Goal: Check status: Check status

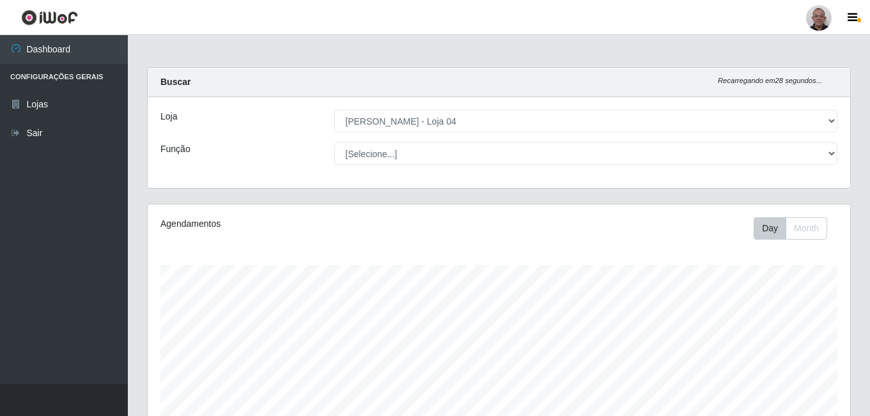
select select "251"
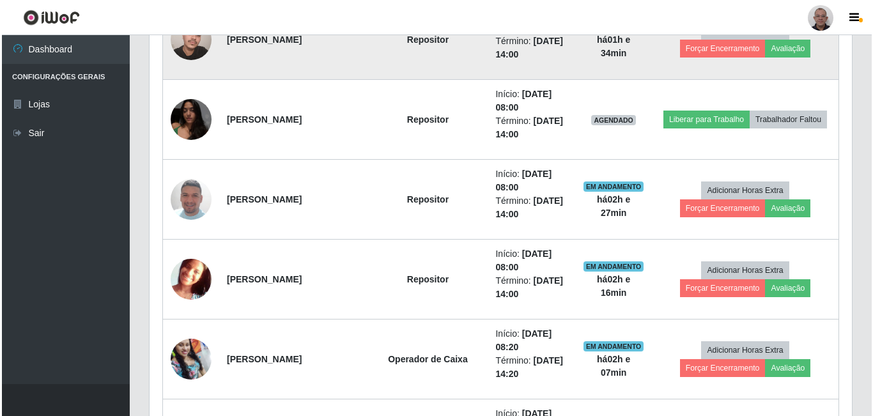
scroll to position [844, 0]
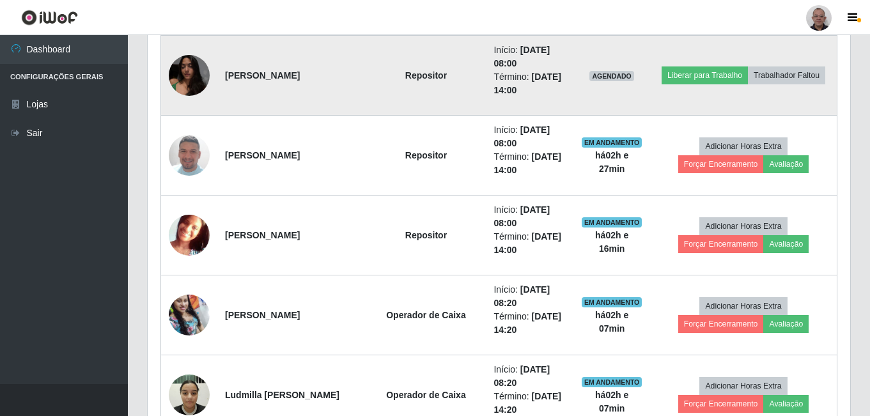
click at [189, 72] on img at bounding box center [189, 75] width 41 height 54
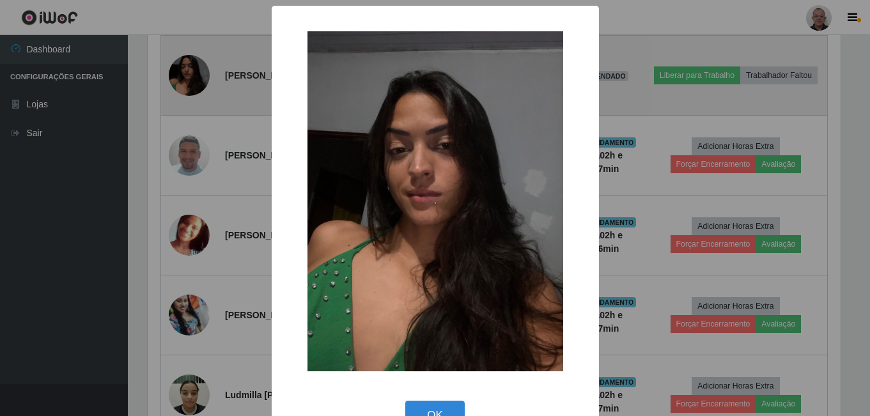
scroll to position [265, 696]
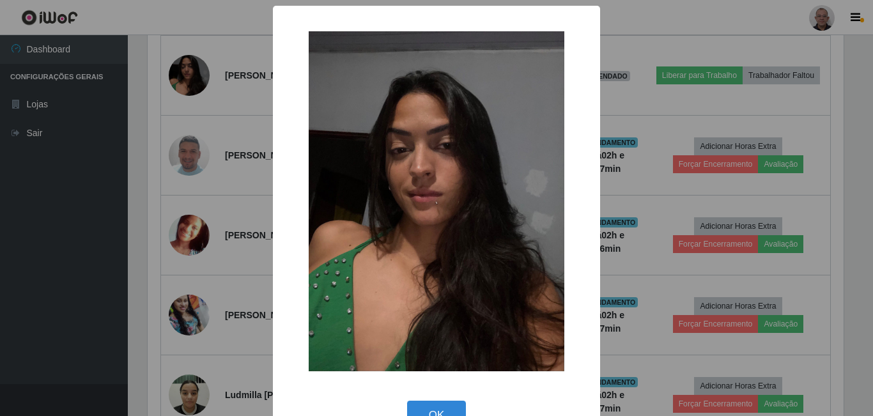
click at [151, 125] on div "× OK Cancel" at bounding box center [436, 208] width 873 height 416
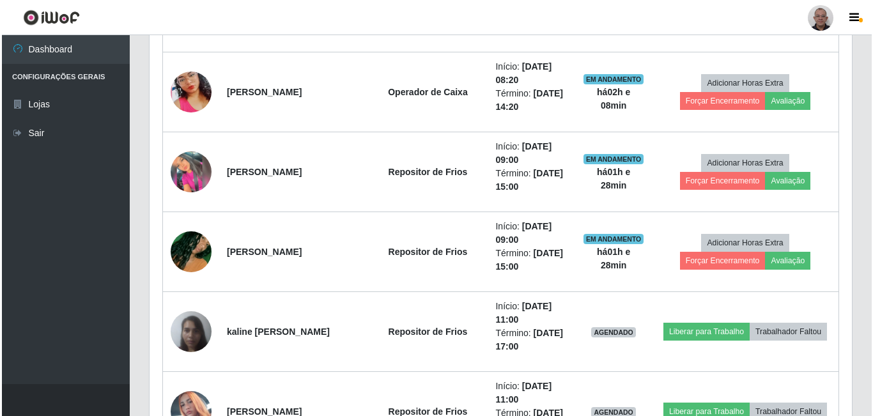
scroll to position [1228, 0]
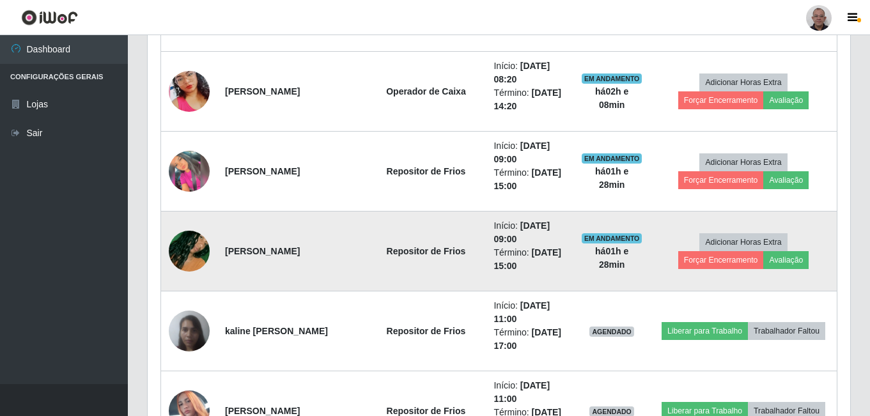
click at [183, 244] on img at bounding box center [189, 251] width 41 height 73
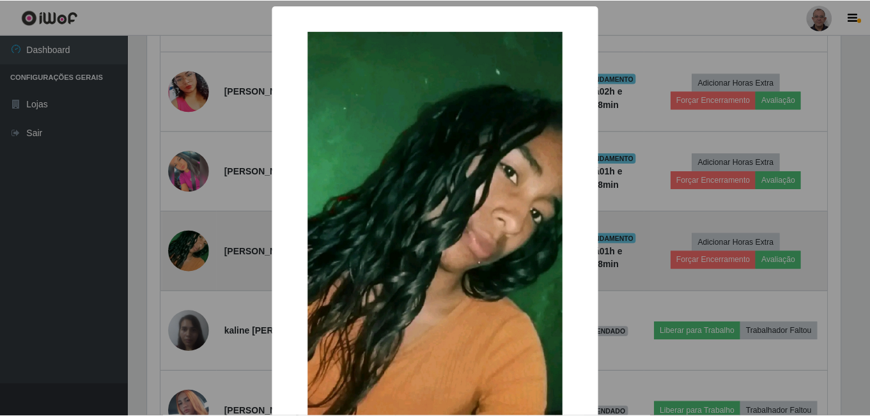
scroll to position [265, 696]
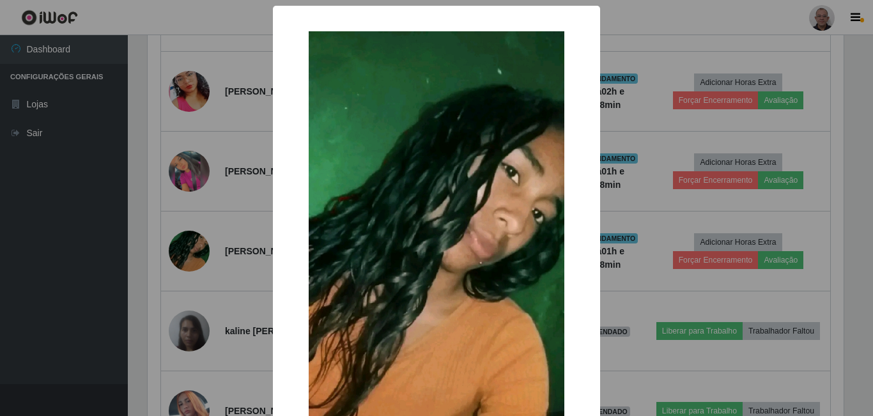
click at [238, 228] on div "× OK Cancel" at bounding box center [436, 208] width 873 height 416
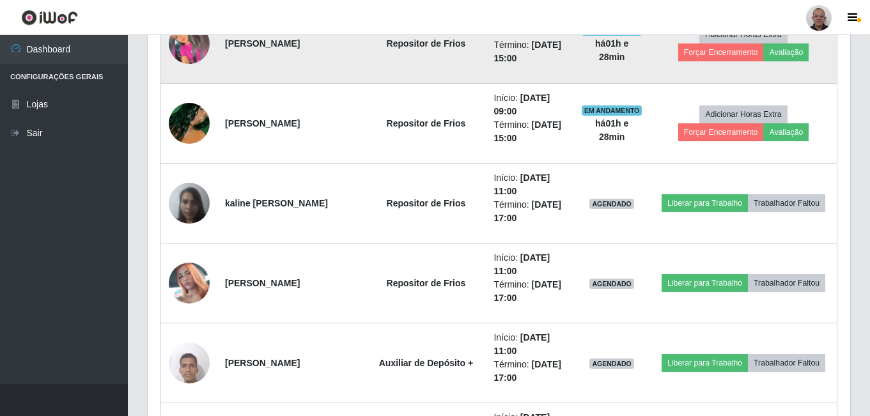
scroll to position [1419, 0]
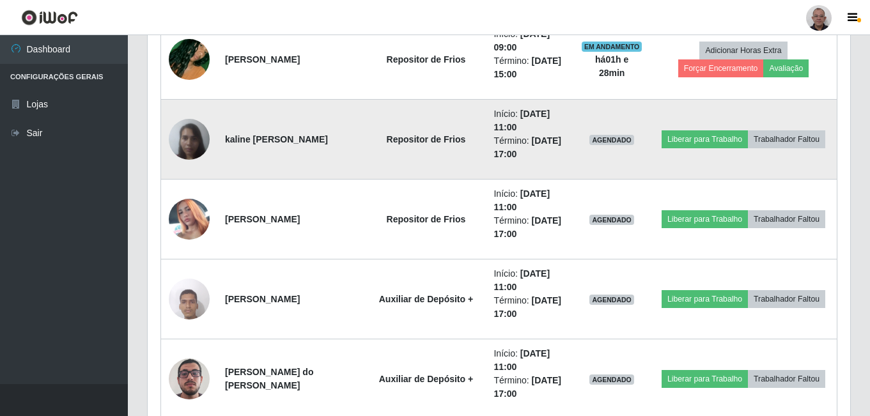
click at [177, 142] on img at bounding box center [189, 139] width 41 height 54
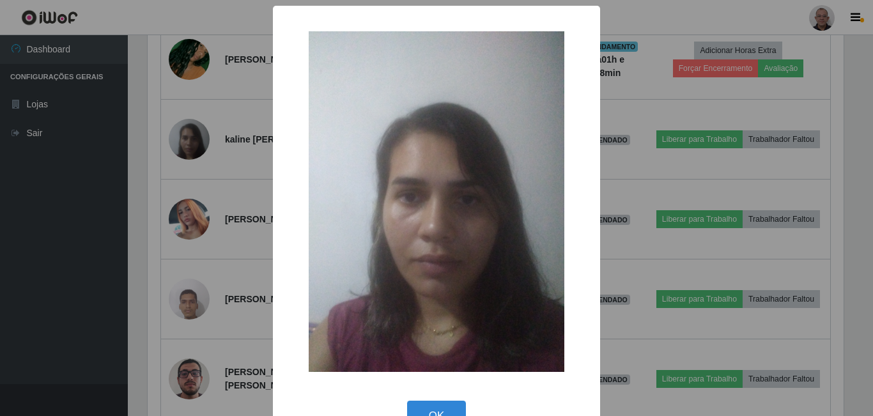
click at [233, 181] on div "× OK Cancel" at bounding box center [436, 208] width 873 height 416
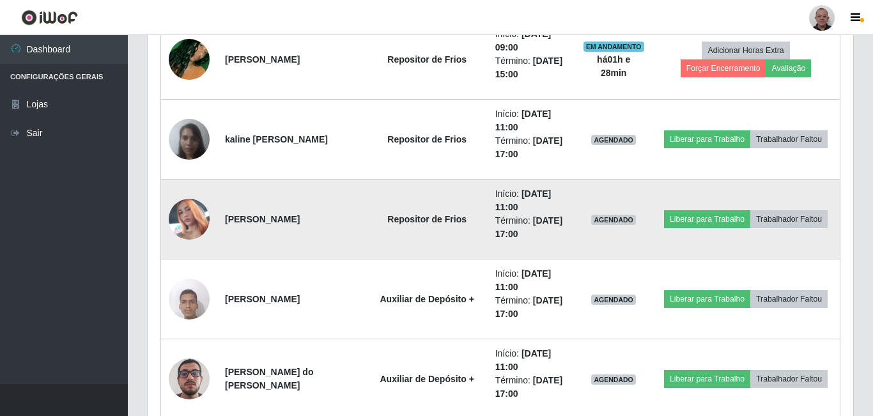
scroll to position [265, 702]
click at [203, 222] on img at bounding box center [189, 219] width 41 height 73
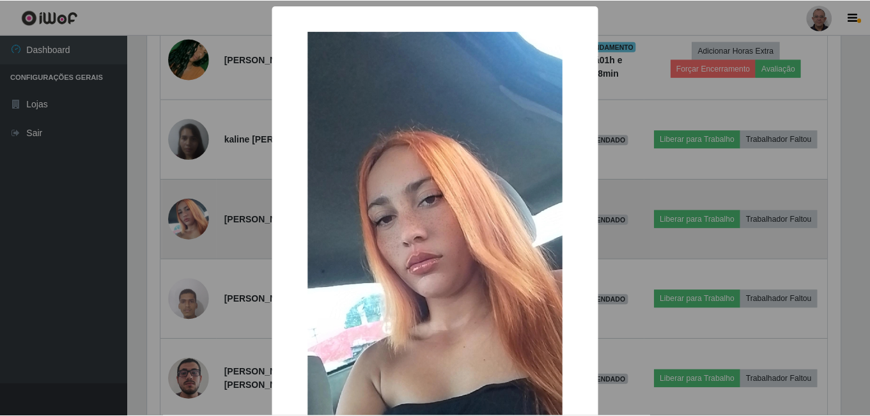
scroll to position [265, 696]
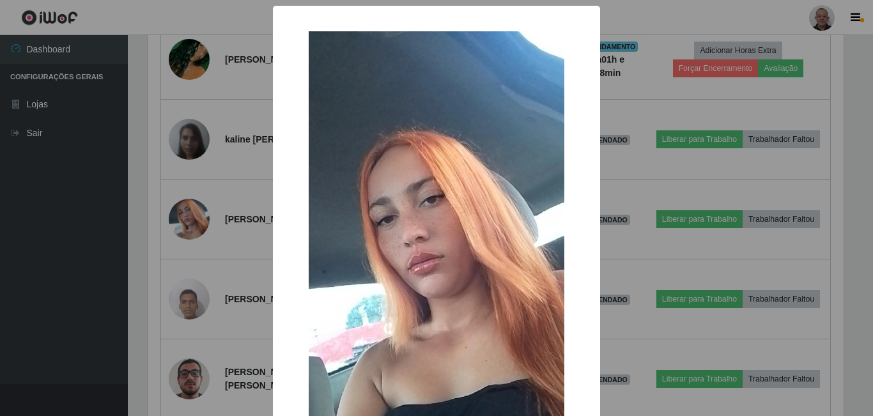
click at [229, 185] on div "× OK Cancel" at bounding box center [436, 208] width 873 height 416
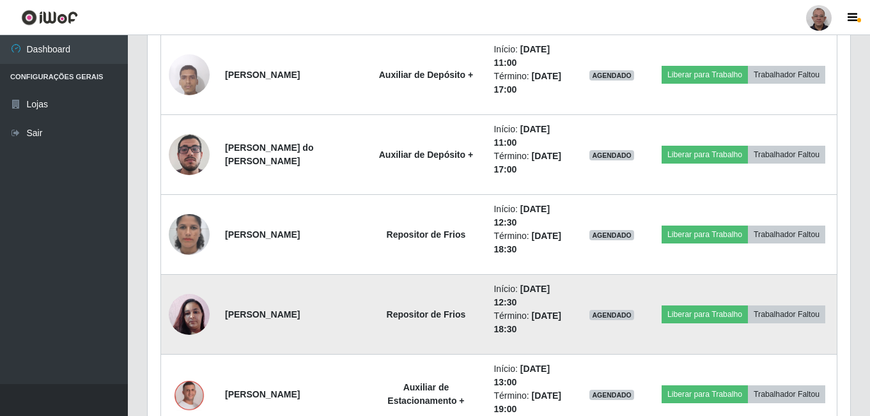
scroll to position [1675, 0]
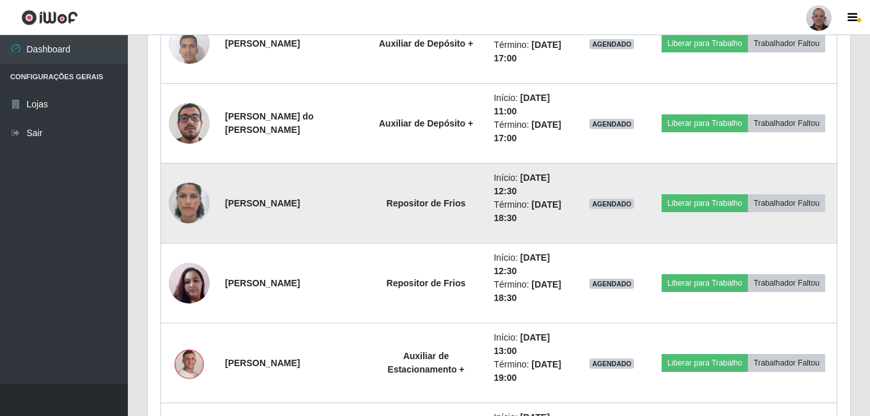
click at [190, 209] on img at bounding box center [189, 203] width 41 height 73
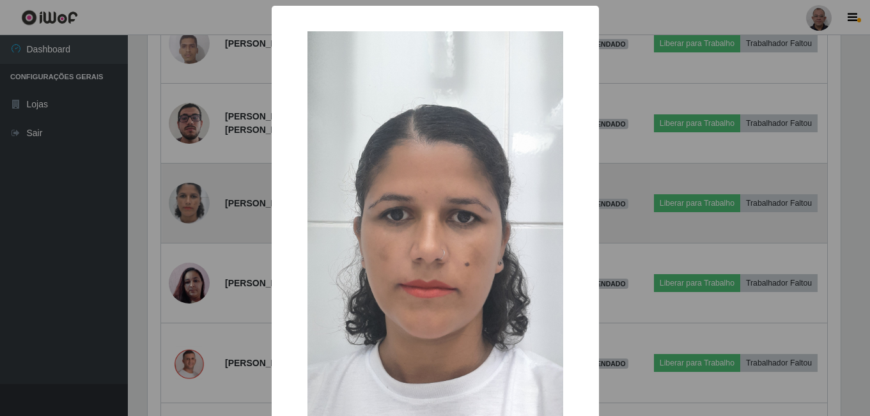
scroll to position [265, 696]
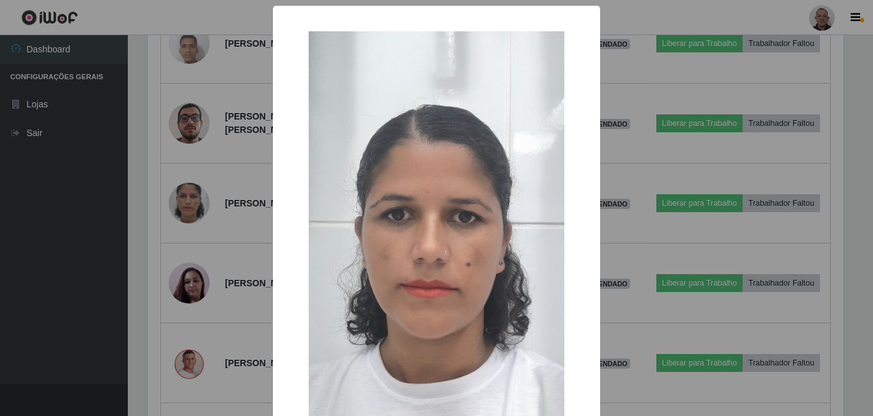
click at [266, 189] on div "× OK Cancel" at bounding box center [436, 208] width 873 height 416
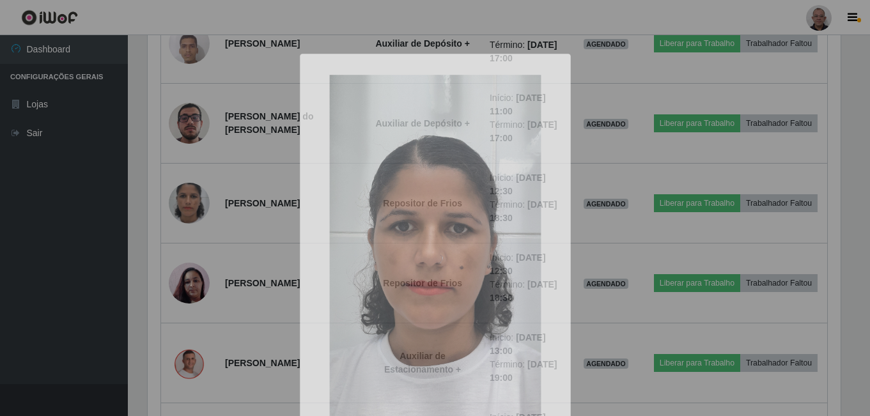
scroll to position [265, 702]
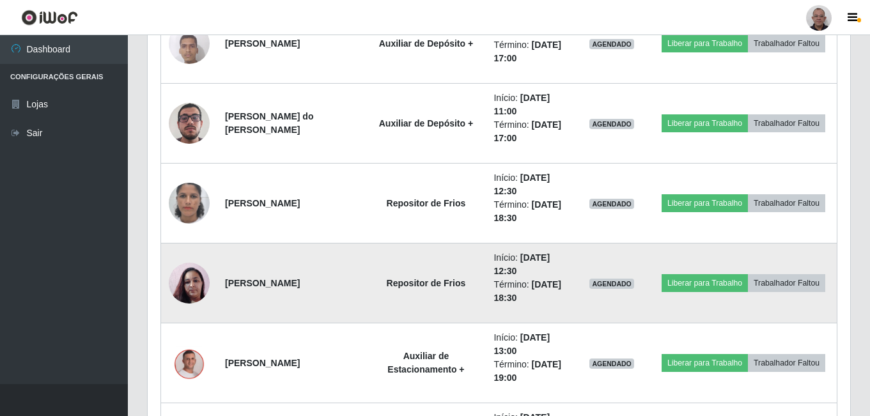
click at [194, 288] on img at bounding box center [189, 283] width 41 height 73
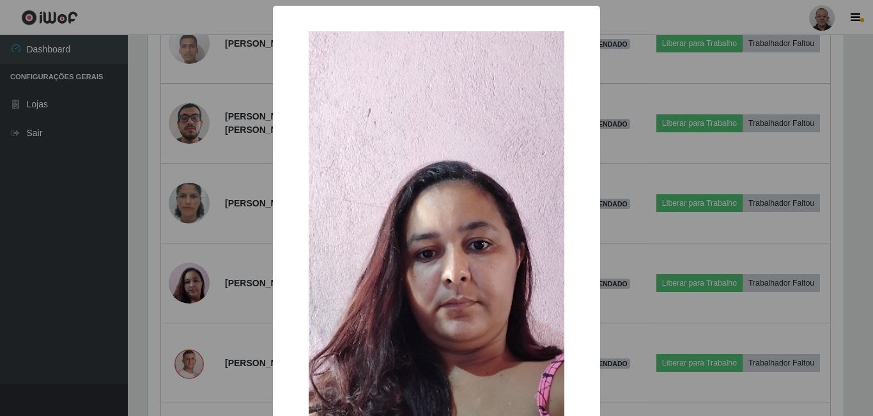
click at [212, 268] on div "× OK Cancel" at bounding box center [436, 208] width 873 height 416
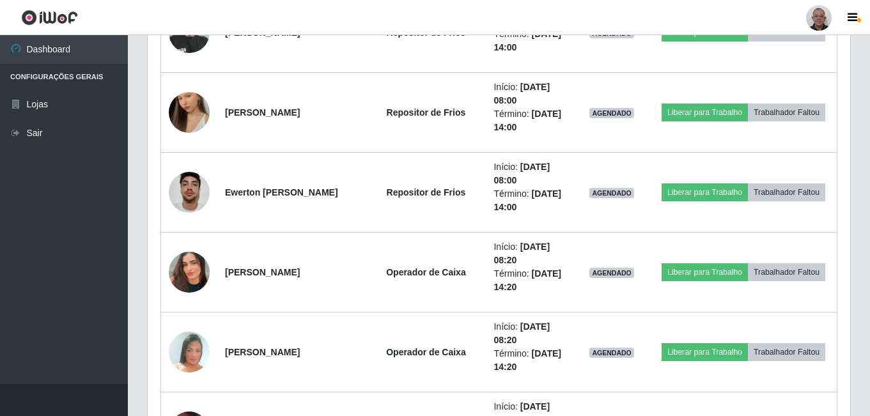
scroll to position [3464, 0]
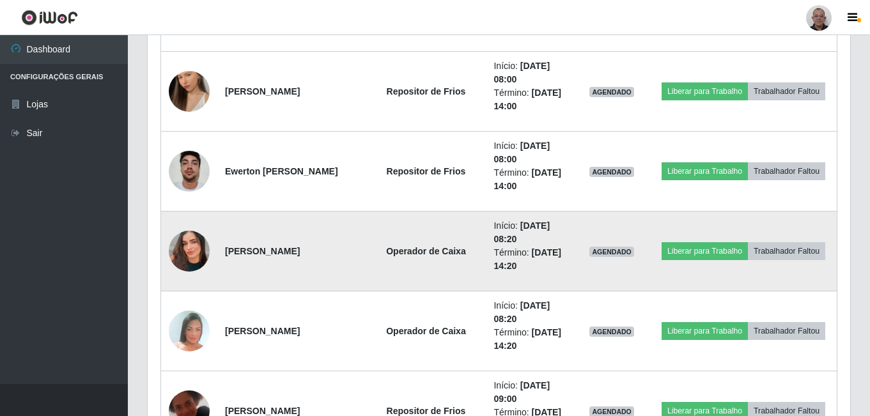
click at [181, 249] on img at bounding box center [189, 251] width 41 height 73
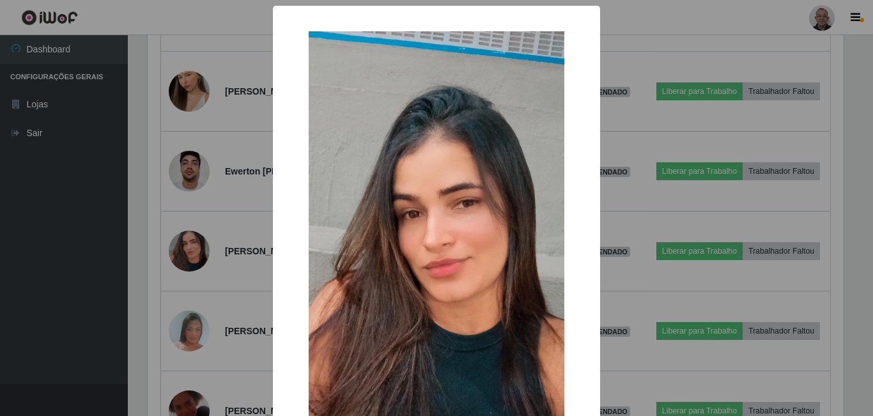
click at [233, 239] on div "× OK Cancel" at bounding box center [436, 208] width 873 height 416
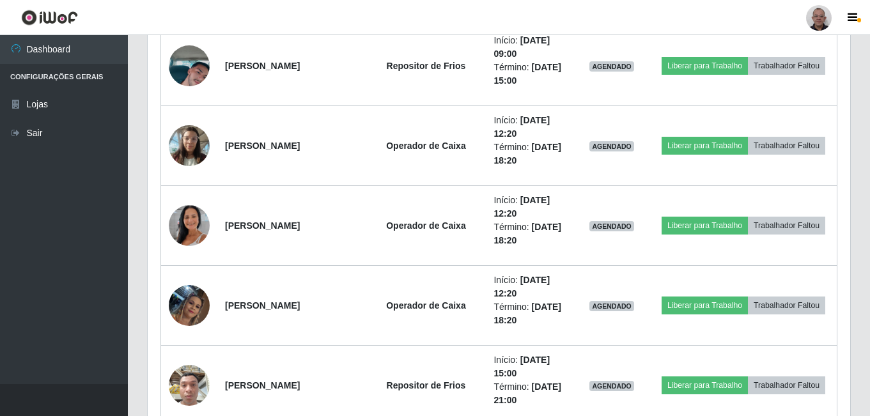
scroll to position [3911, 0]
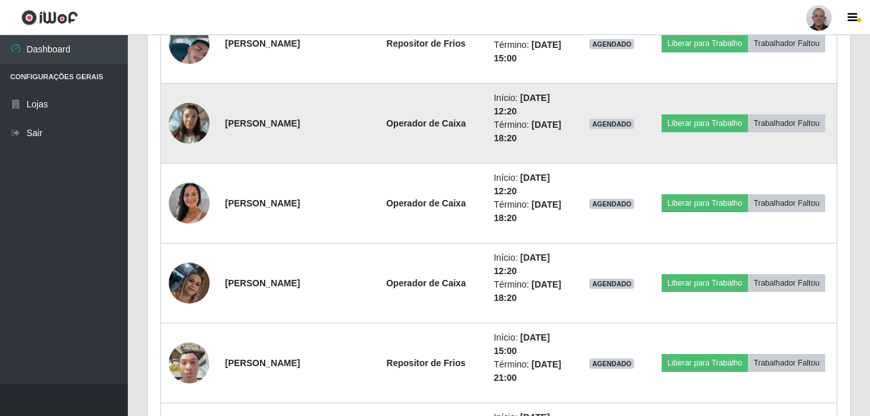
click at [194, 132] on img at bounding box center [189, 123] width 41 height 54
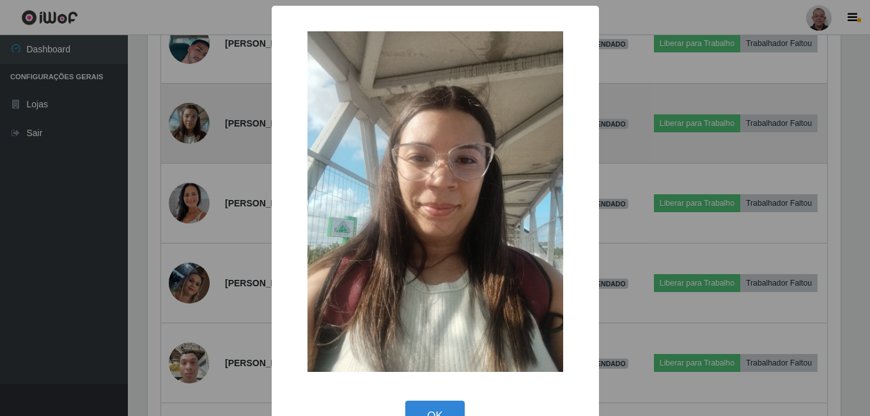
scroll to position [265, 696]
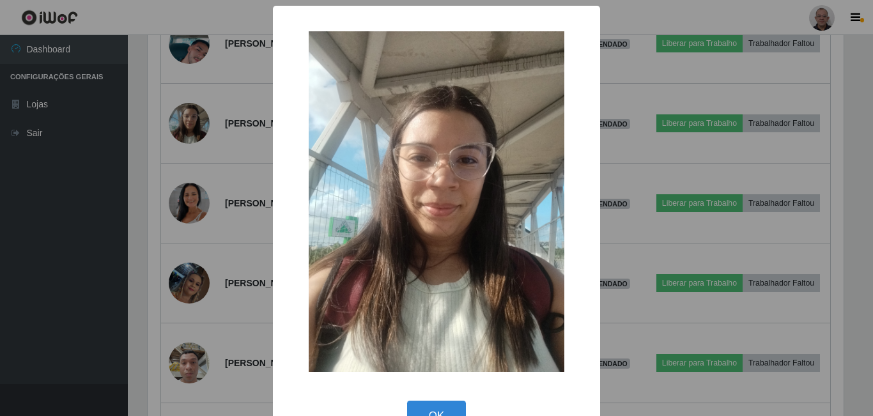
click at [241, 176] on div "× OK Cancel" at bounding box center [436, 208] width 873 height 416
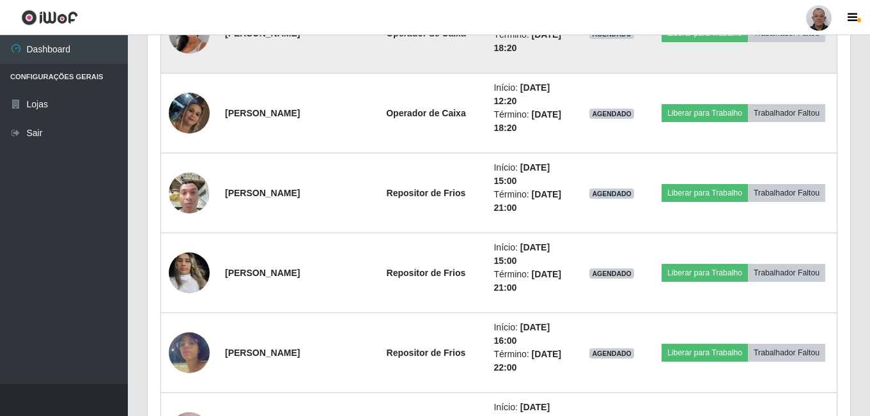
scroll to position [4103, 0]
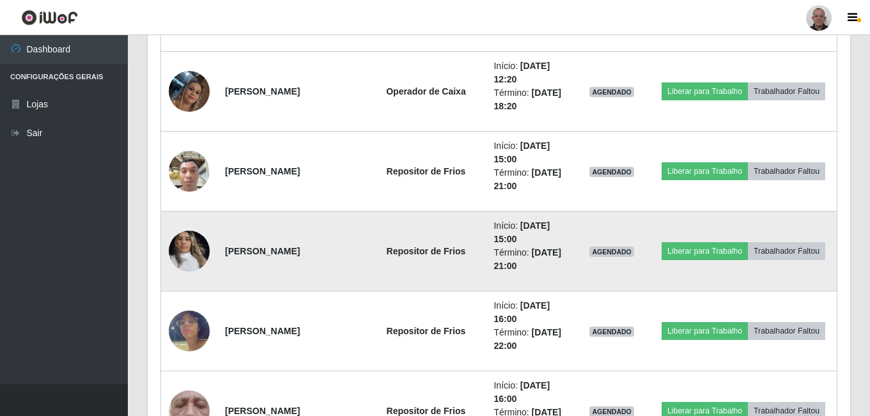
click at [189, 252] on img at bounding box center [189, 251] width 41 height 54
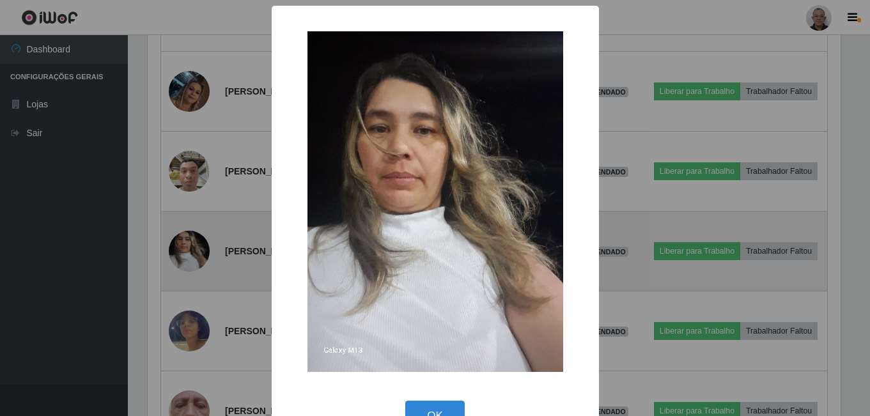
scroll to position [265, 696]
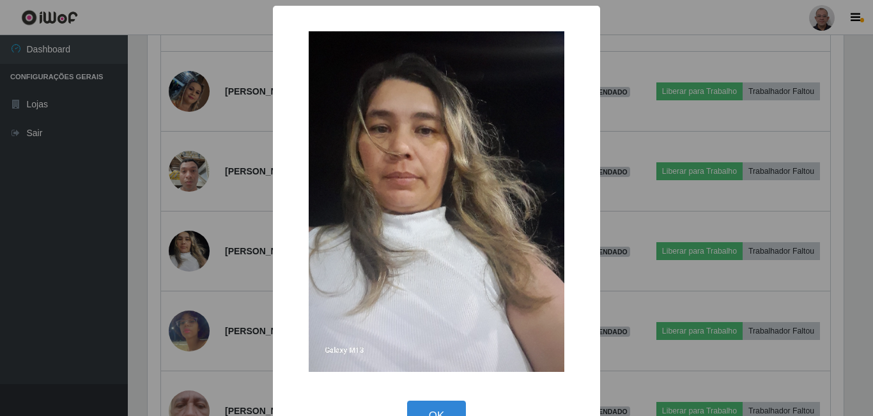
click at [239, 224] on div "× OK Cancel" at bounding box center [436, 208] width 873 height 416
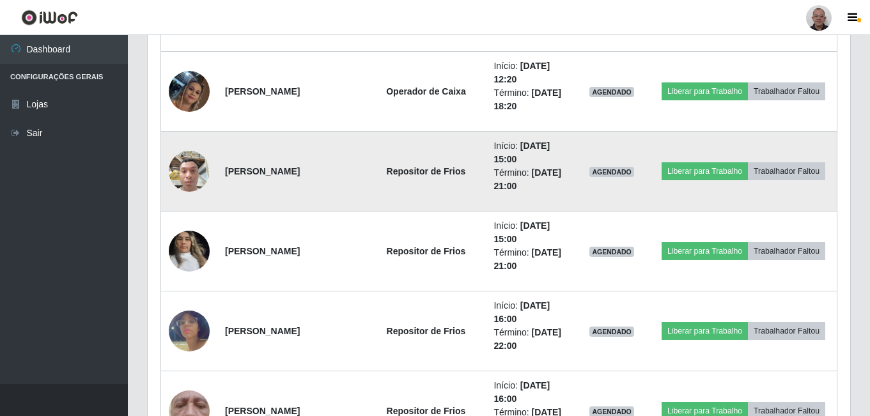
scroll to position [265, 702]
click at [198, 182] on img at bounding box center [189, 171] width 41 height 54
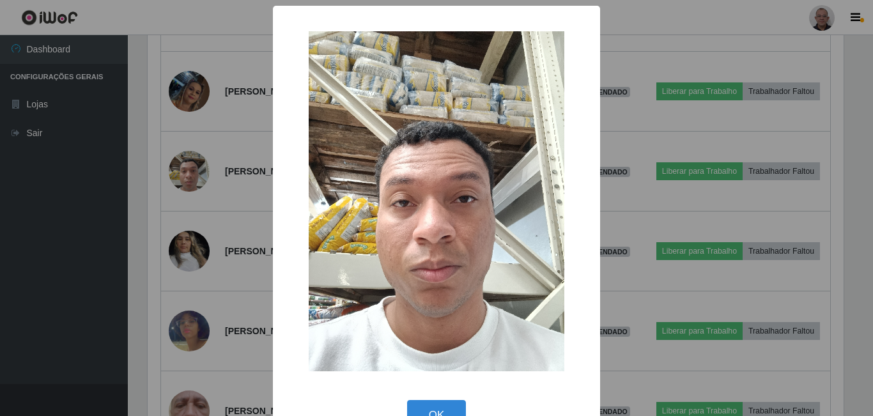
click at [222, 213] on div "× OK Cancel" at bounding box center [436, 208] width 873 height 416
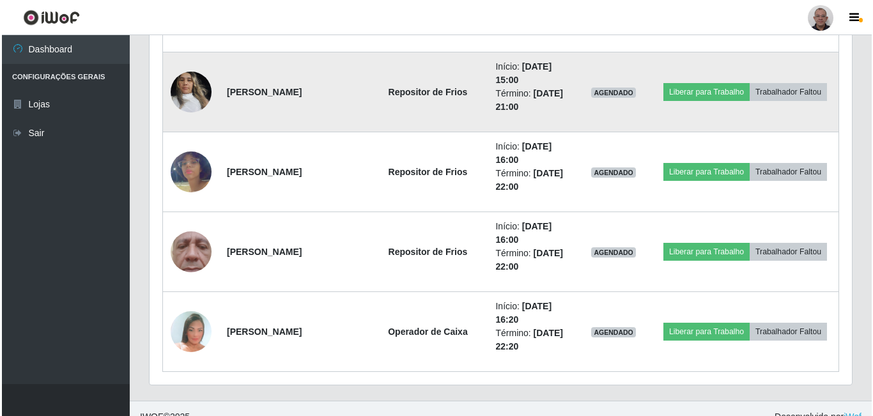
scroll to position [4279, 0]
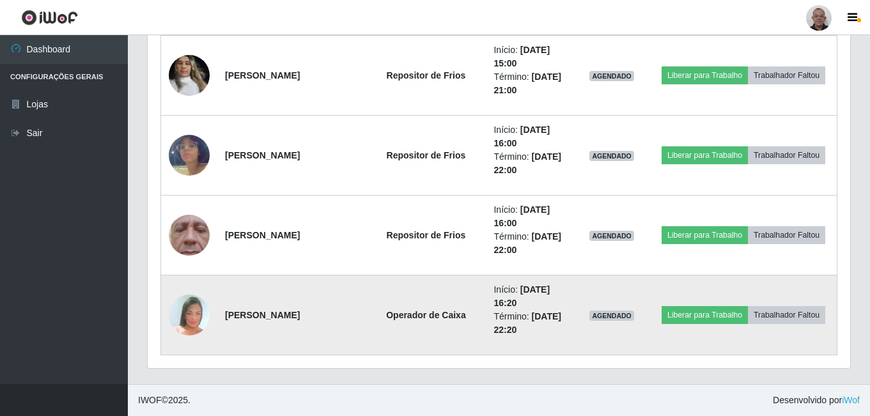
click at [187, 320] on img at bounding box center [189, 314] width 41 height 59
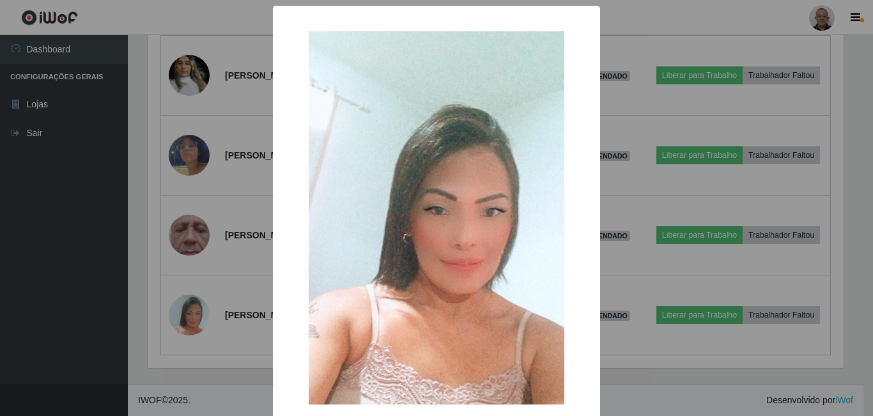
click at [210, 281] on div "× OK Cancel" at bounding box center [436, 208] width 873 height 416
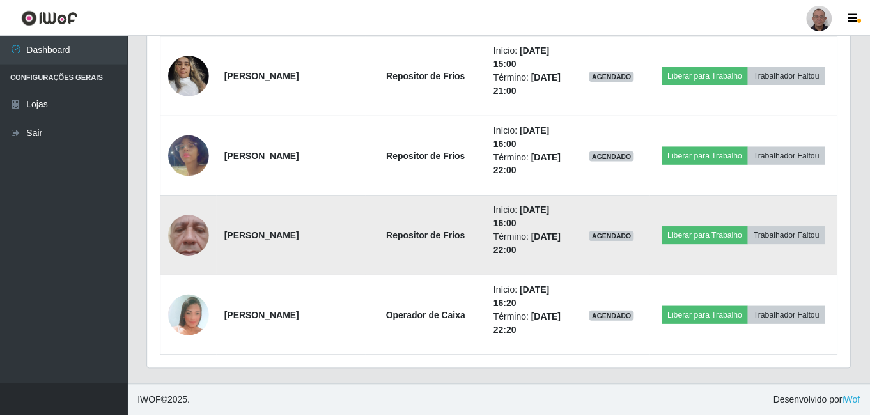
scroll to position [638748, 638311]
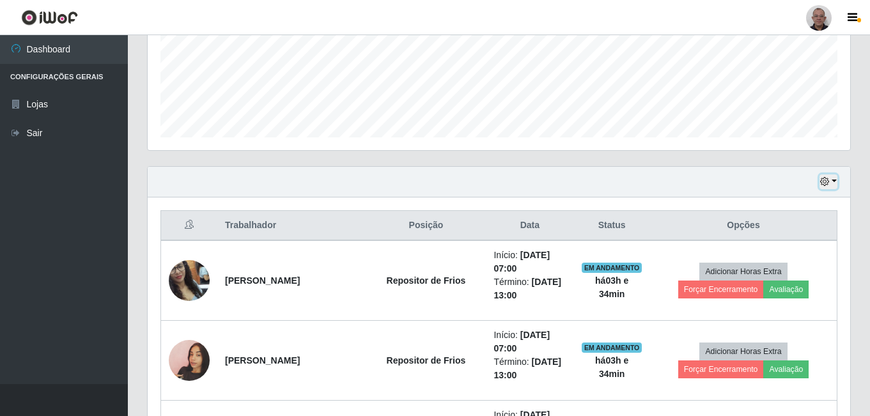
click at [833, 181] on button "button" at bounding box center [828, 181] width 18 height 15
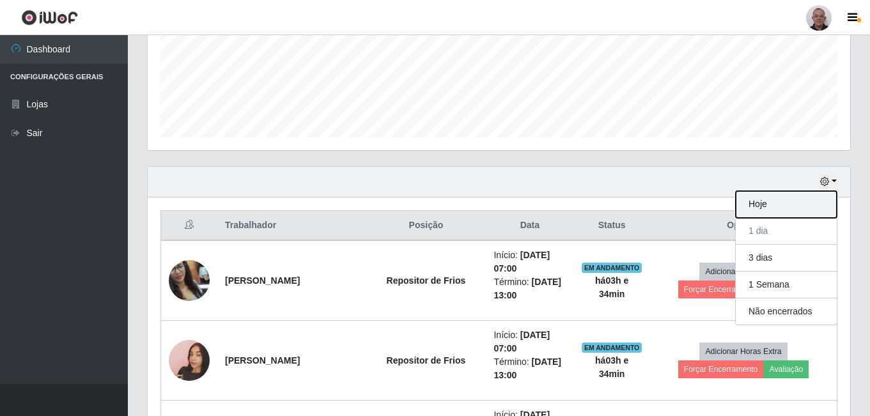
click at [752, 211] on button "Hoje" at bounding box center [786, 204] width 101 height 27
